Goal: Register for event/course

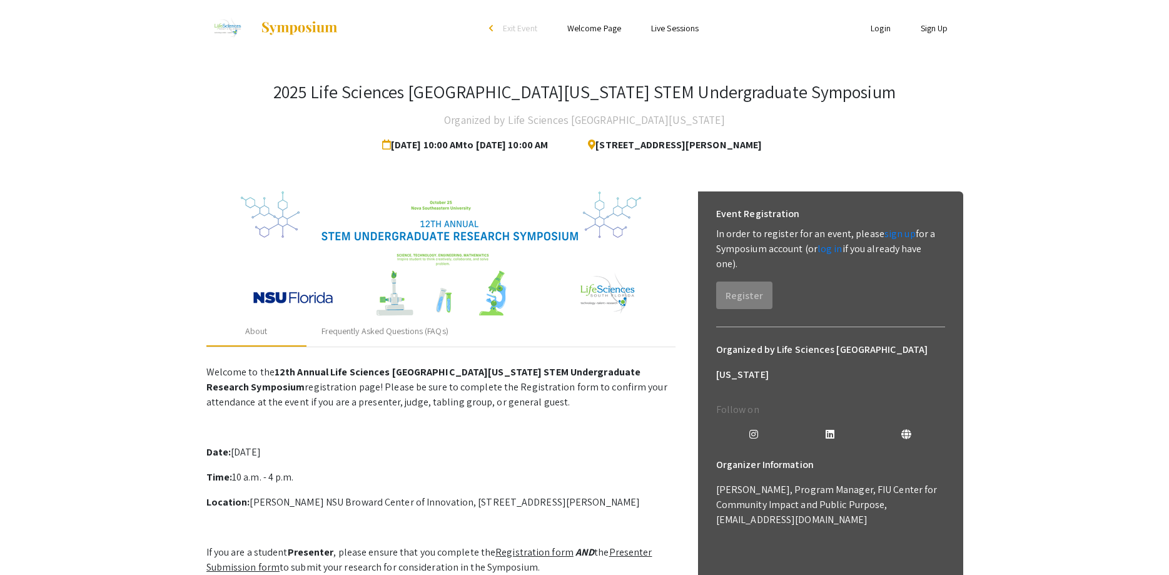
click at [880, 31] on link "Login" at bounding box center [880, 28] width 20 height 11
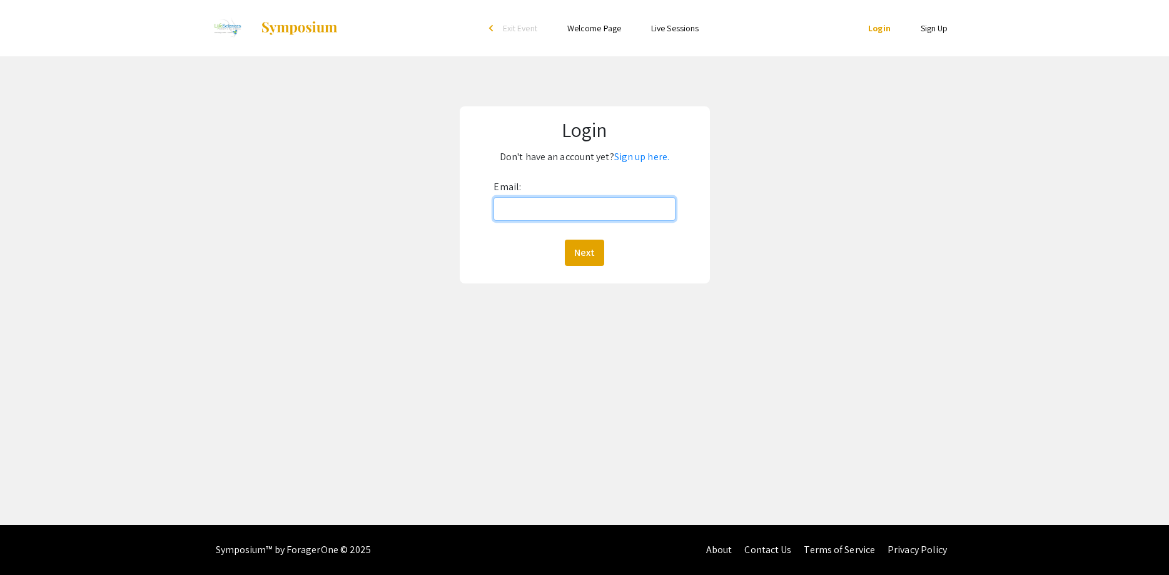
click at [576, 201] on input "Email:" at bounding box center [583, 209] width 181 height 24
type input "[EMAIL_ADDRESS][DOMAIN_NAME]"
click at [580, 248] on button "Next" at bounding box center [584, 252] width 39 height 26
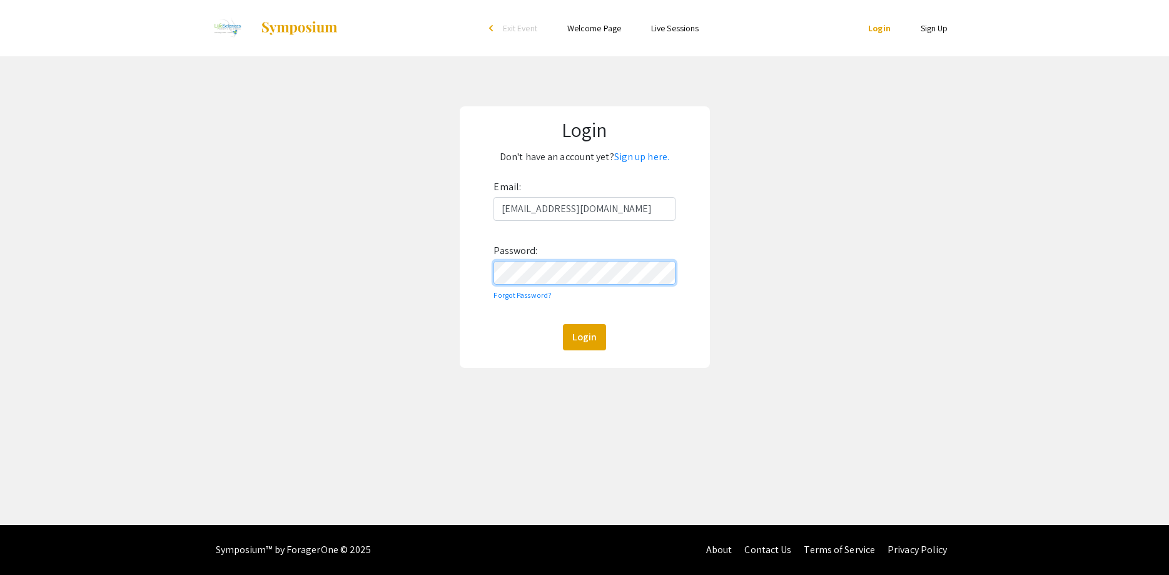
click at [563, 324] on button "Login" at bounding box center [584, 337] width 43 height 26
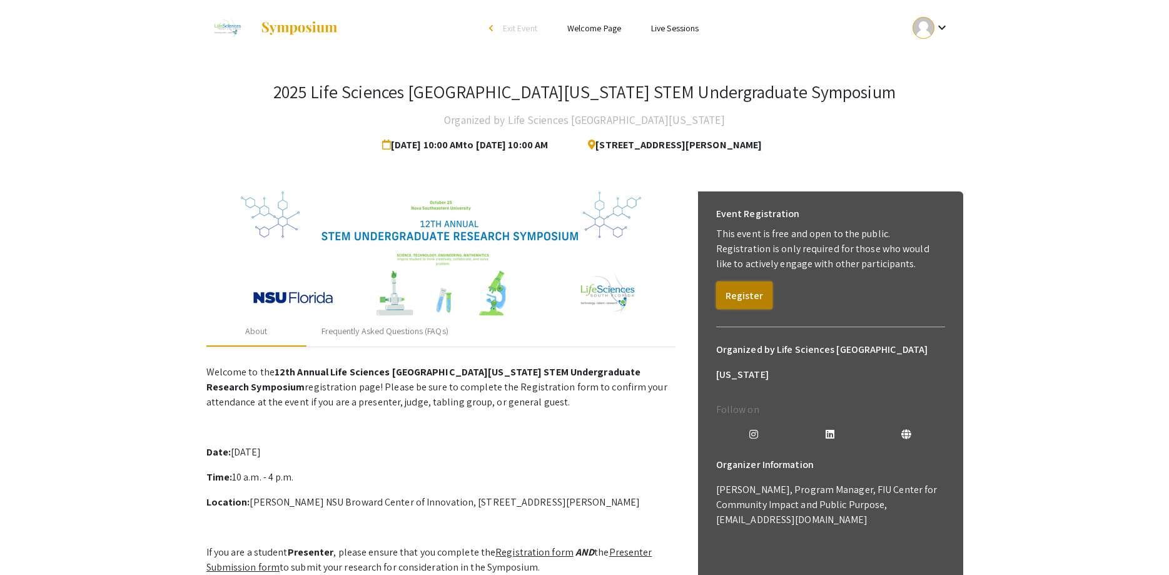
click at [740, 296] on button "Register" at bounding box center [744, 295] width 56 height 28
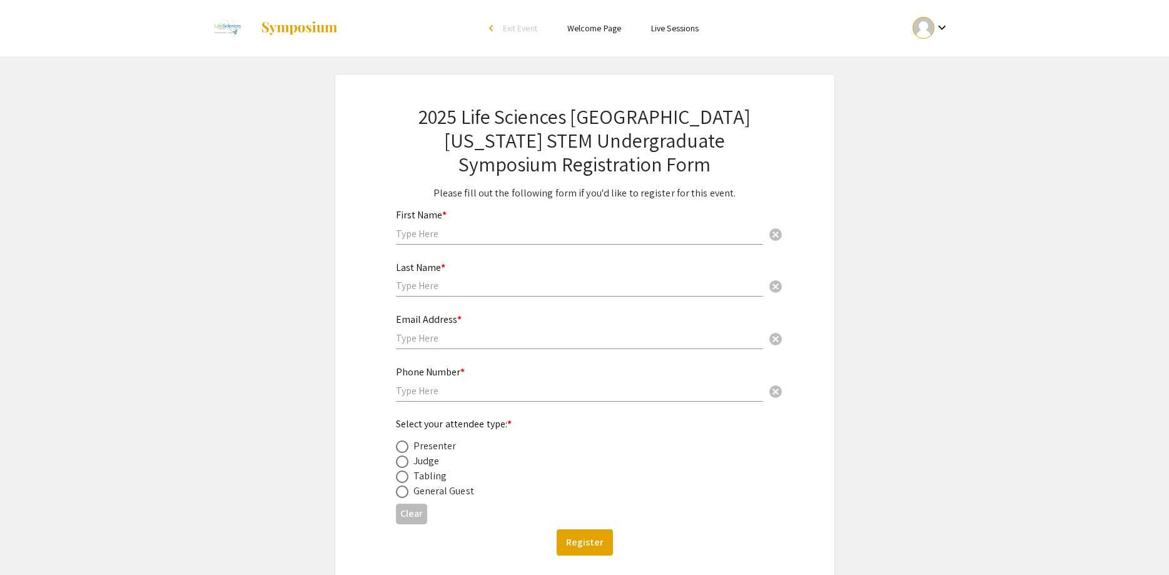
click at [460, 233] on input "text" at bounding box center [579, 233] width 367 height 13
type input "j"
type input "Jordan"
type input "[PERSON_NAME]"
click at [438, 335] on input "text" at bounding box center [579, 337] width 367 height 13
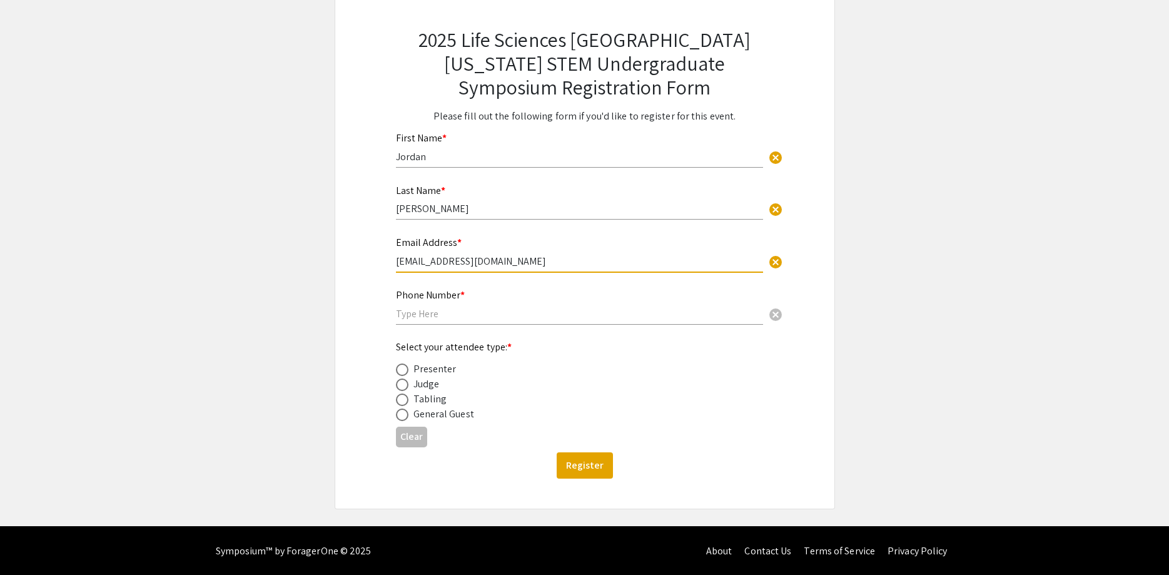
scroll to position [79, 0]
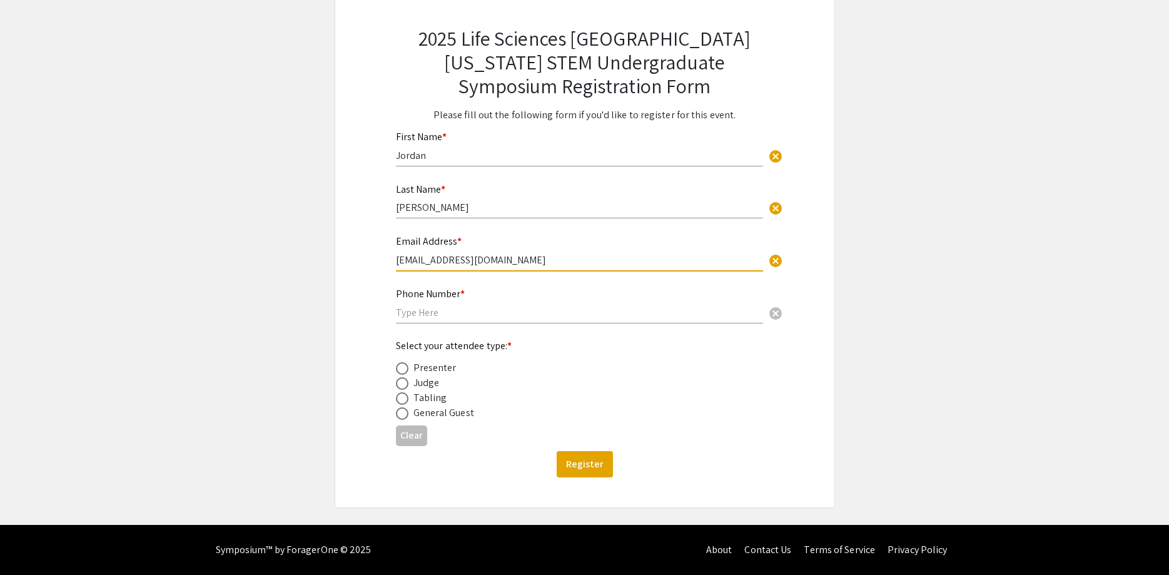
type input "[EMAIL_ADDRESS][DOMAIN_NAME]"
click at [424, 315] on input "text" at bounding box center [579, 312] width 367 height 13
click at [397, 413] on span at bounding box center [402, 413] width 13 height 13
click at [397, 413] on input "radio" at bounding box center [402, 413] width 13 height 13
radio input "true"
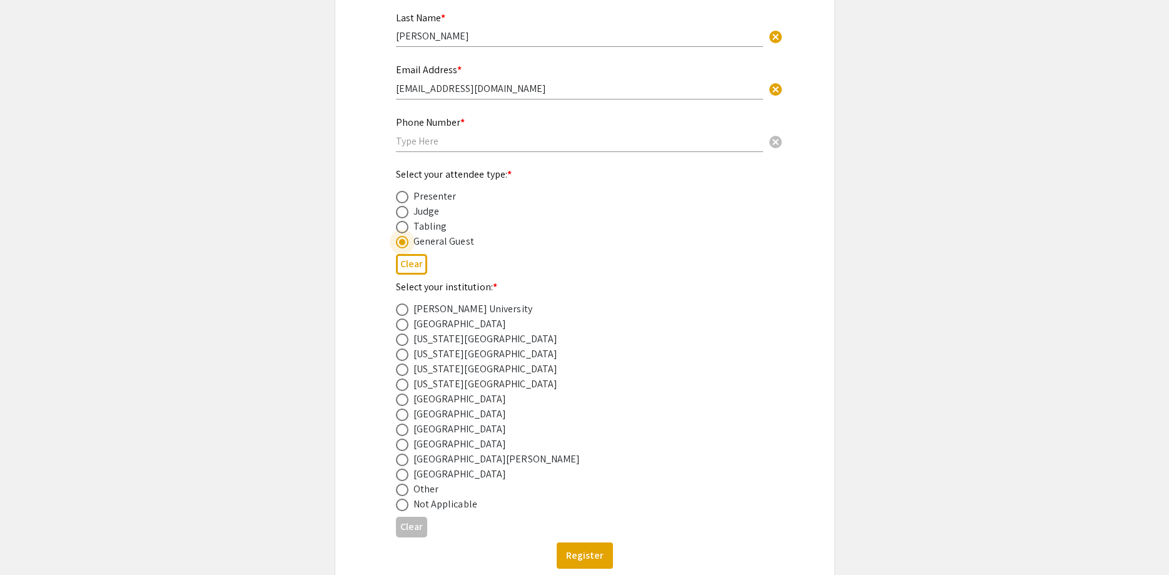
scroll to position [291, 0]
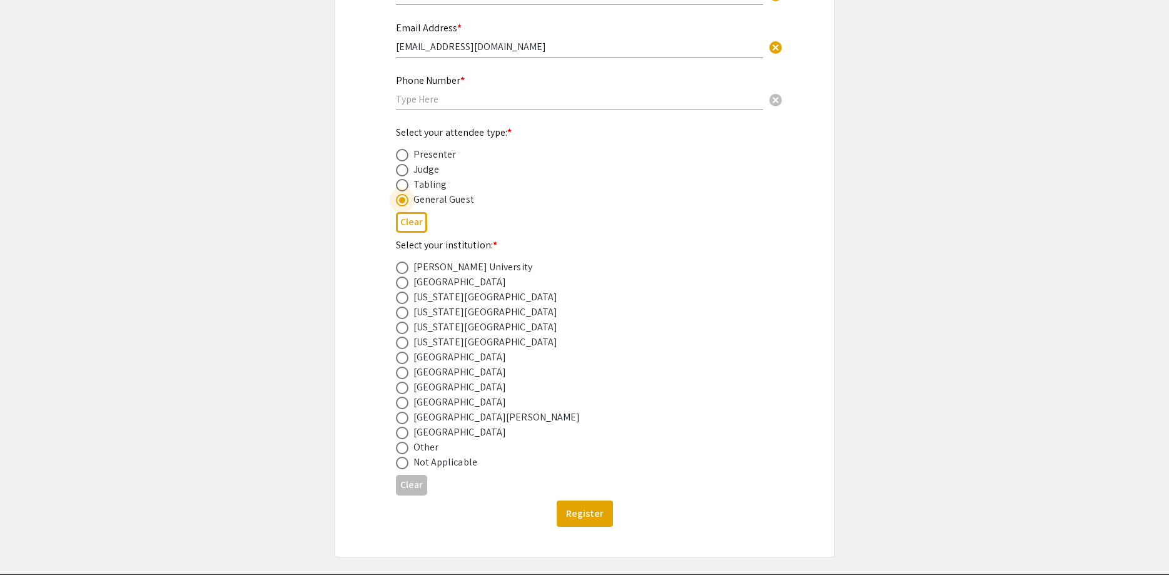
click at [405, 386] on span at bounding box center [402, 387] width 13 height 13
click at [405, 386] on input "radio" at bounding box center [402, 387] width 13 height 13
radio input "true"
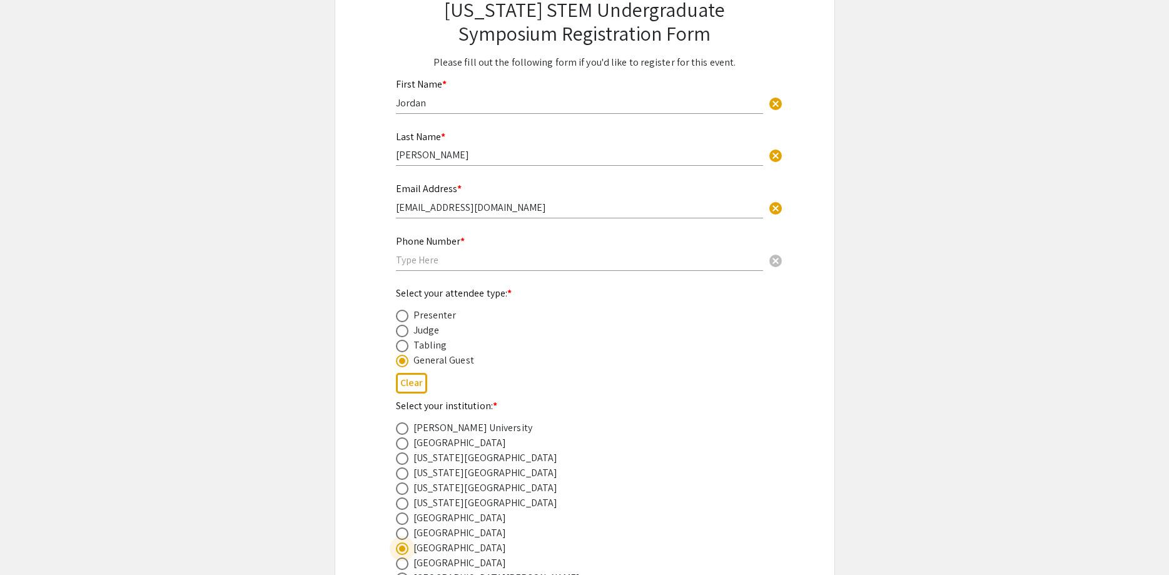
scroll to position [79, 0]
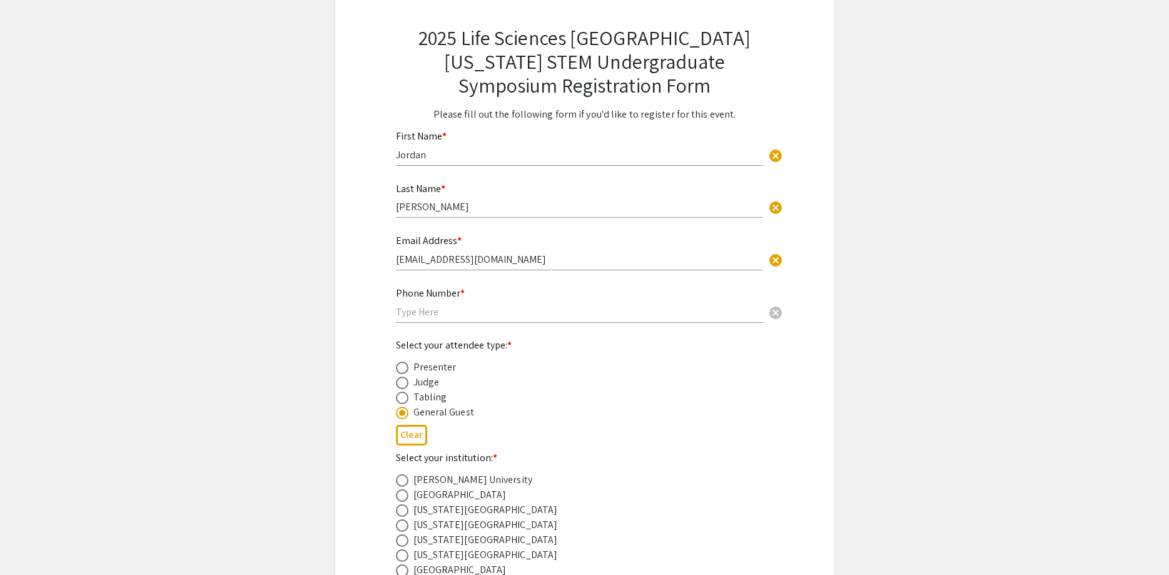
click at [446, 312] on input "text" at bounding box center [579, 311] width 367 height 13
click at [471, 313] on input "954-" at bounding box center [579, 311] width 367 height 13
type input "[PHONE_NUMBER]"
click at [921, 239] on app-registration-form-submission "2025 Life Sciences [GEOGRAPHIC_DATA][US_STATE] STEM Undergraduate Symposium Reg…" at bounding box center [584, 382] width 1169 height 775
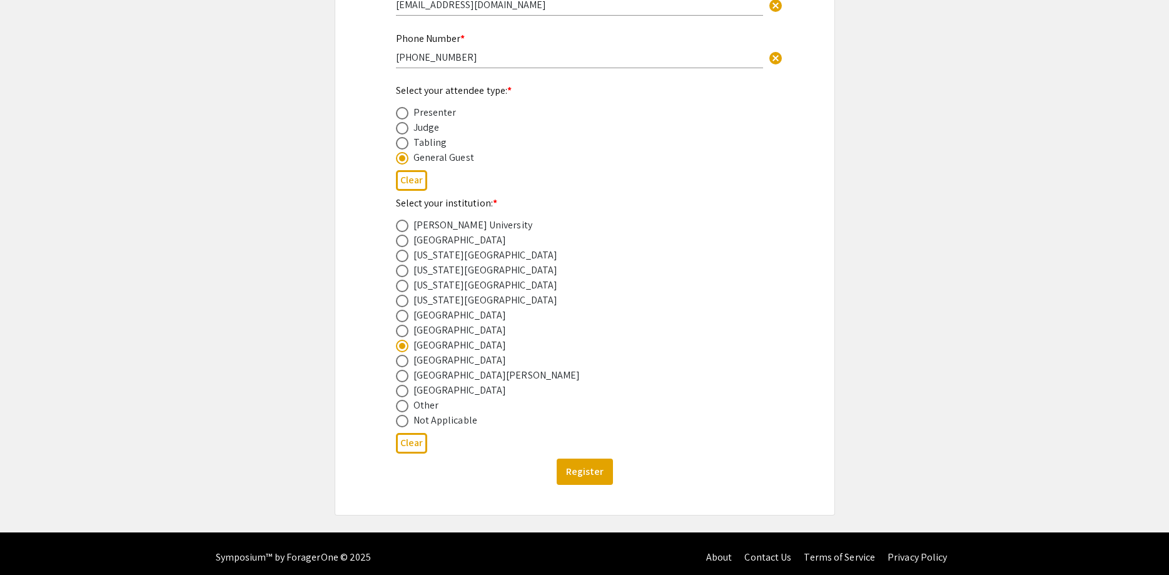
scroll to position [341, 0]
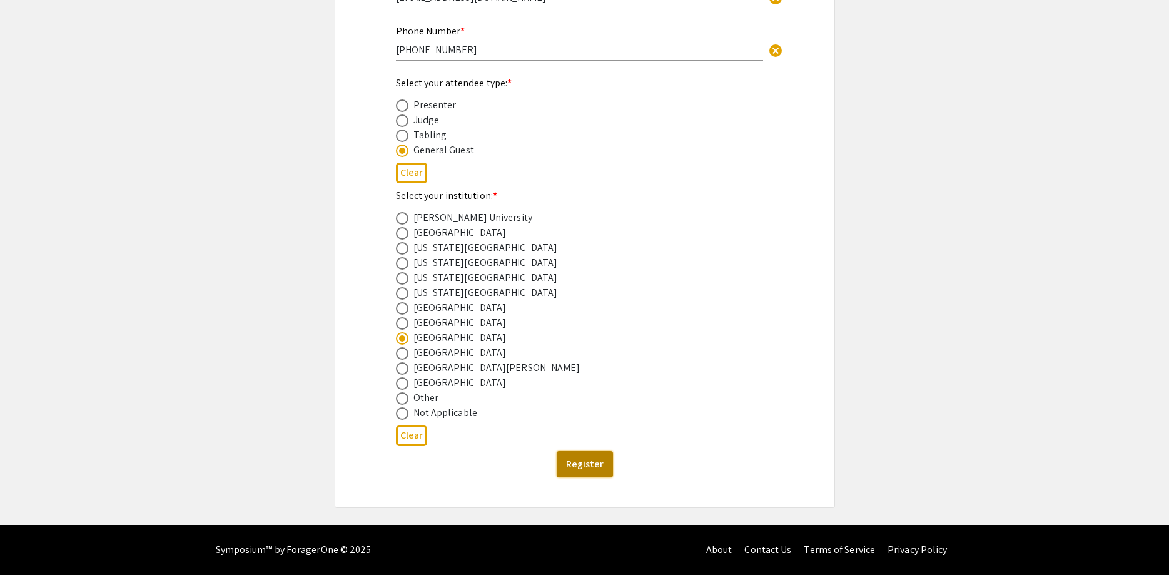
click at [579, 462] on button "Register" at bounding box center [584, 464] width 56 height 26
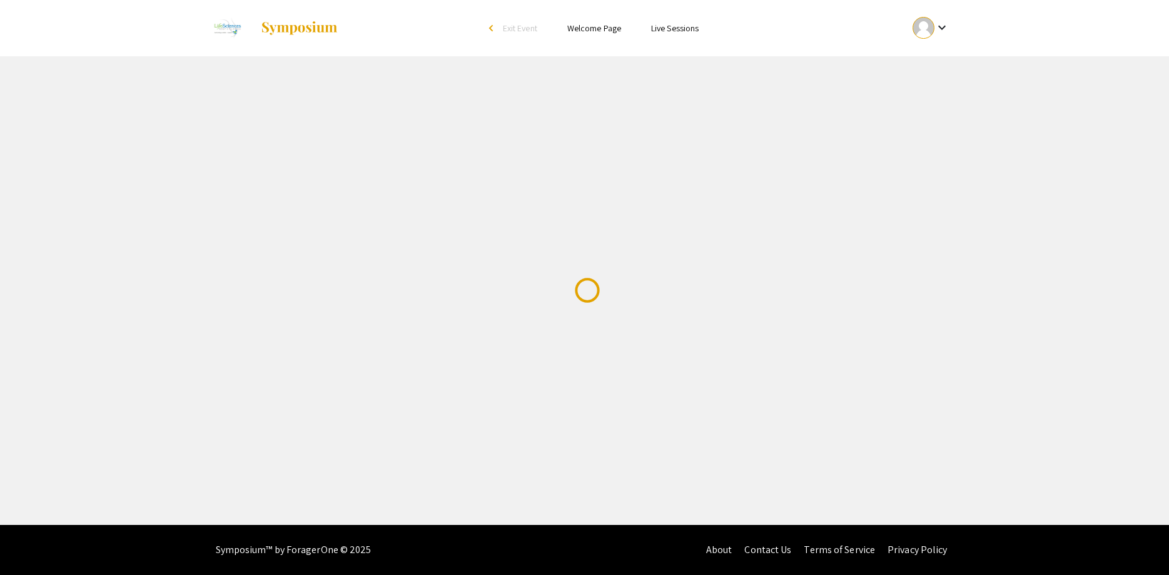
scroll to position [0, 0]
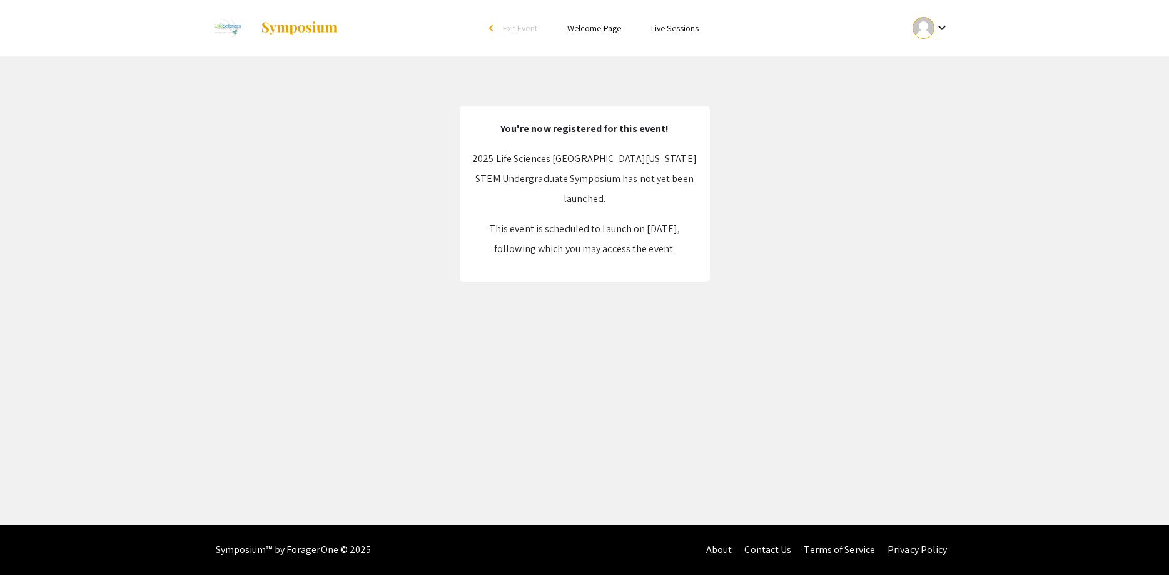
click at [650, 305] on div "Skip navigation arrow_back_ios Exit Event Welcome Page Live Sessions keyboard_a…" at bounding box center [584, 262] width 1169 height 525
click at [583, 27] on link "Welcome Page" at bounding box center [594, 28] width 54 height 11
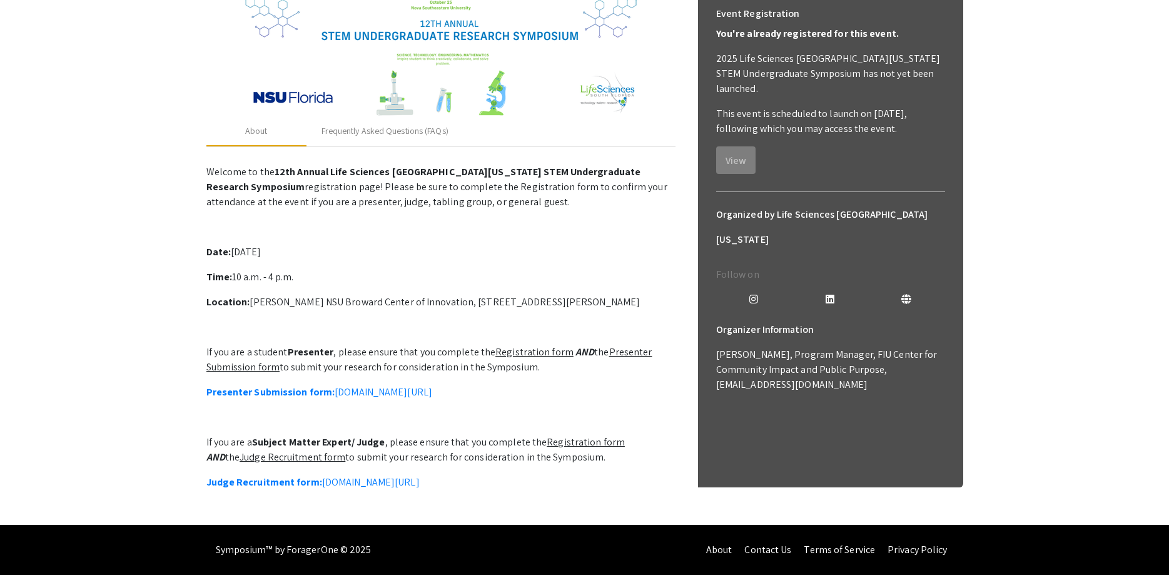
scroll to position [215, 0]
click at [345, 475] on link "Judge Recruitment form: [DOMAIN_NAME][URL]" at bounding box center [312, 481] width 213 height 13
drag, startPoint x: 118, startPoint y: 249, endPoint x: 140, endPoint y: 238, distance: 25.5
click at [118, 249] on app-registration-page-preview "2025 Life Sciences [GEOGRAPHIC_DATA][US_STATE] STEM Undergraduate Symposium Org…" at bounding box center [584, 190] width 1169 height 668
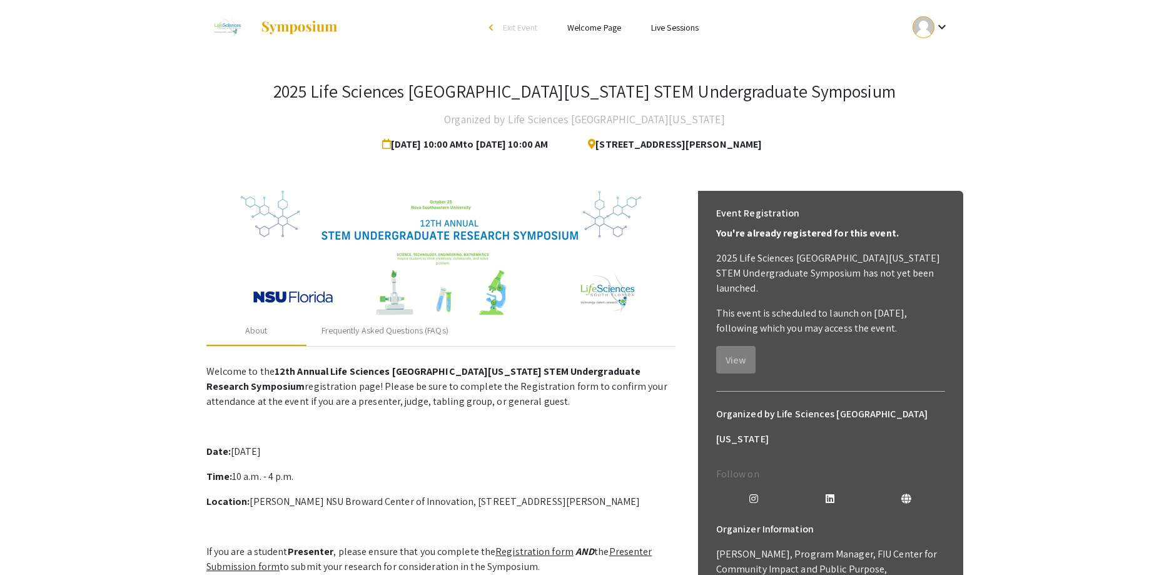
scroll to position [0, 0]
